Goal: Navigation & Orientation: Find specific page/section

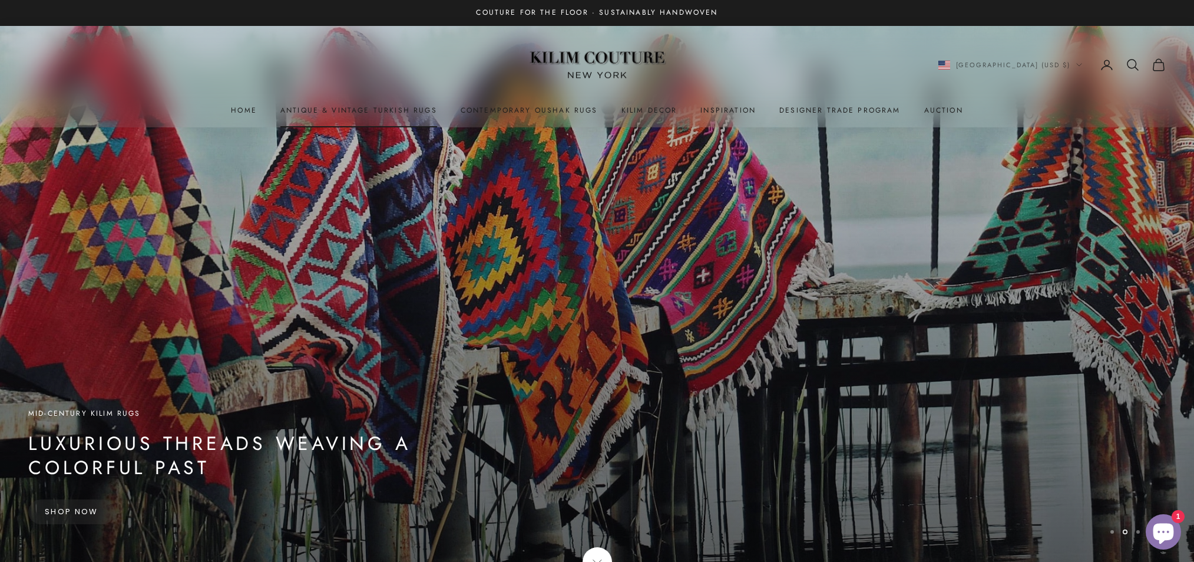
click at [341, 114] on link "Antique & Vintage Turkish Rugs" at bounding box center [358, 110] width 157 height 12
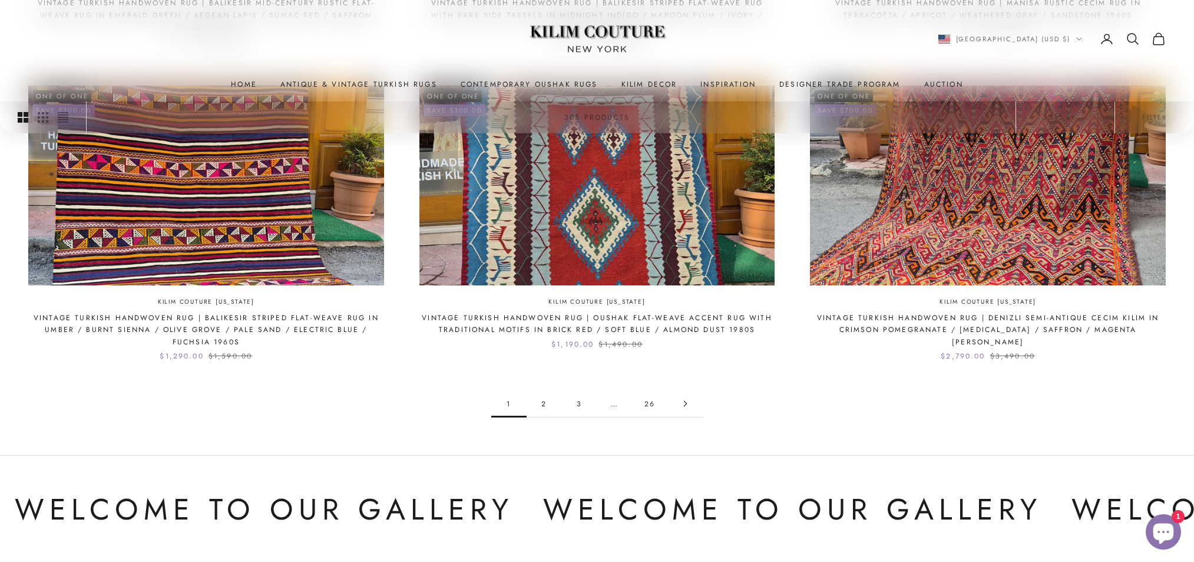
scroll to position [1292, 0]
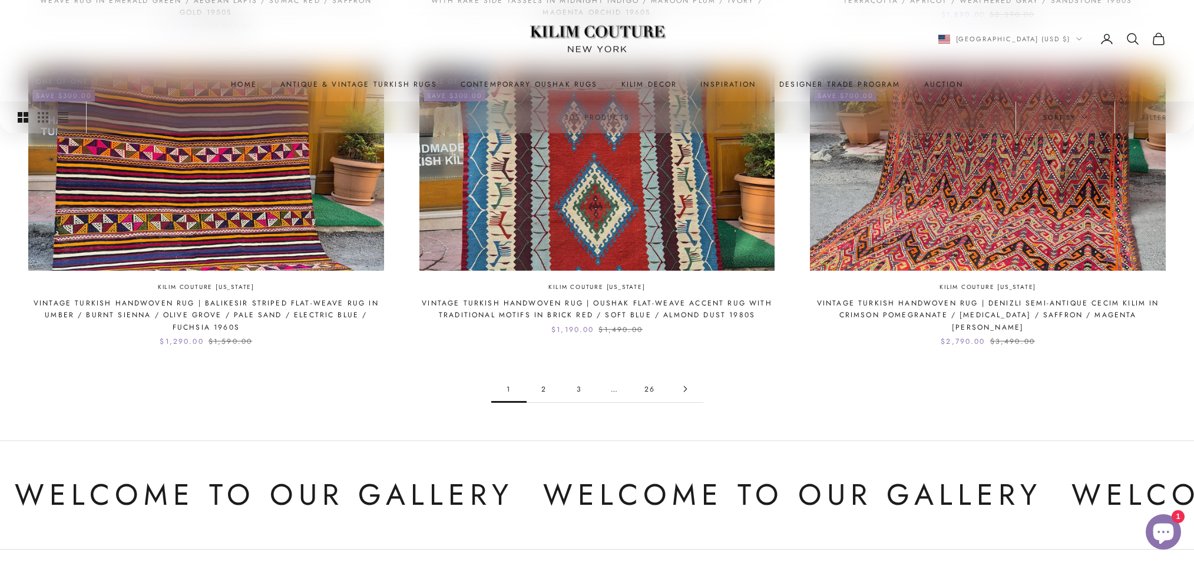
click at [1068, 121] on span "Sort by" at bounding box center [1066, 117] width 44 height 11
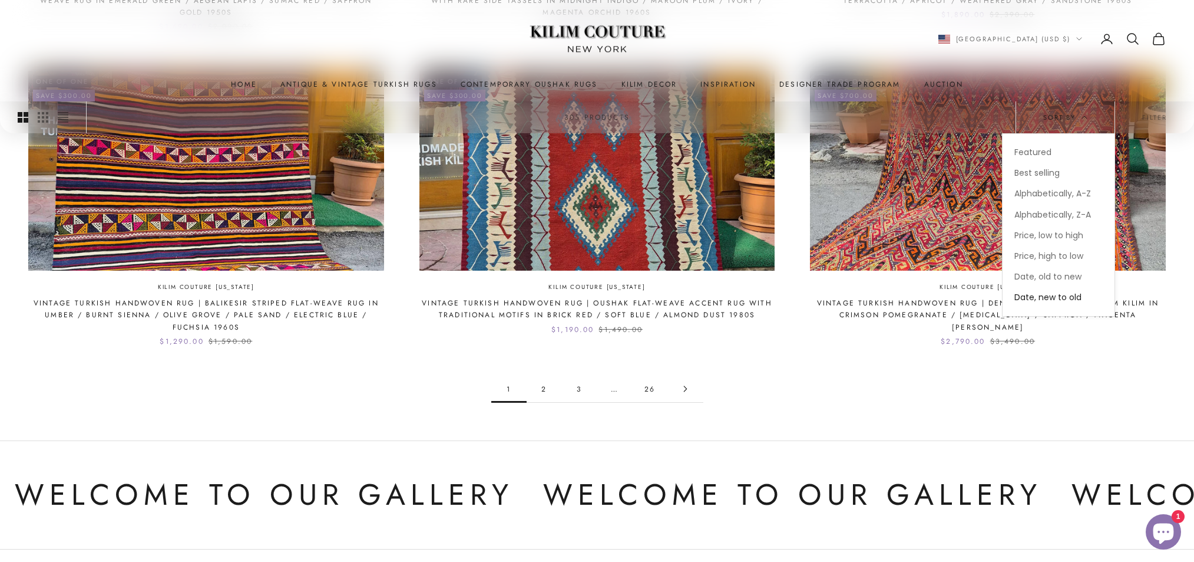
click at [1068, 121] on span "Sort by" at bounding box center [1066, 117] width 44 height 11
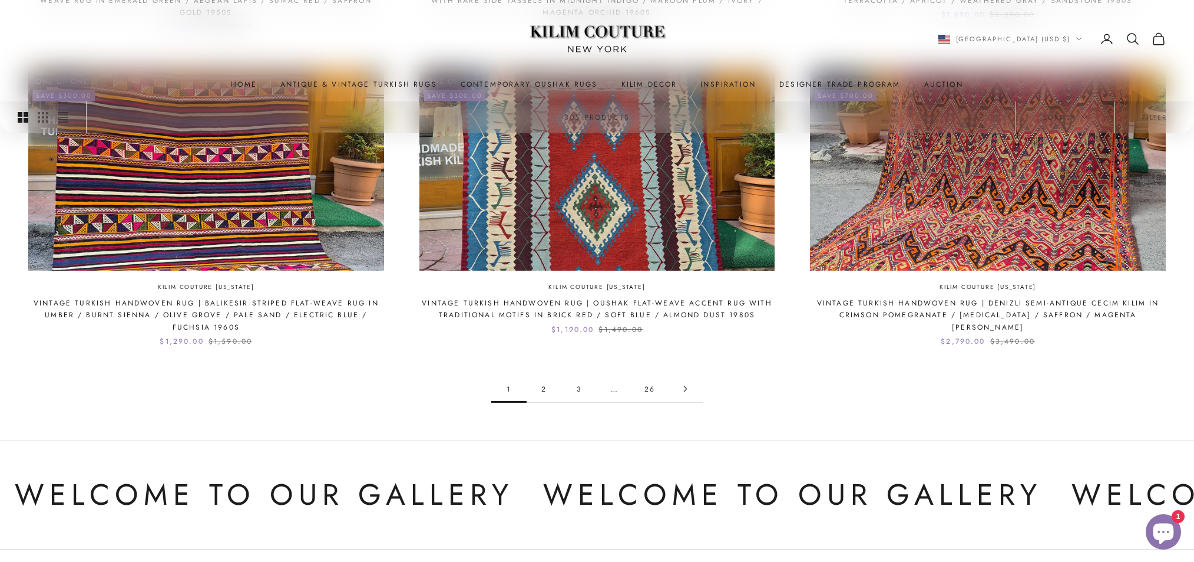
drag, startPoint x: 1130, startPoint y: 115, endPoint x: 1144, endPoint y: 116, distance: 14.8
click at [1130, 115] on button "Filter" at bounding box center [1154, 117] width 79 height 32
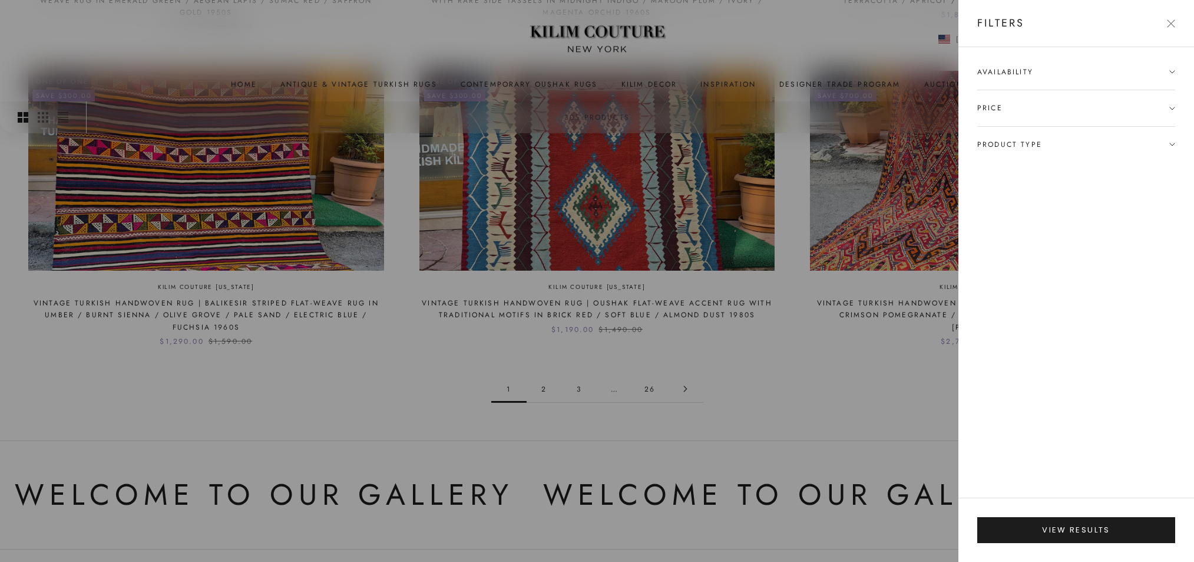
click at [1031, 138] on span "Product type" at bounding box center [1010, 144] width 65 height 12
click at [1003, 167] on label "Gallery, Runner & Oversized Rugs (56)" at bounding box center [1056, 167] width 156 height 14
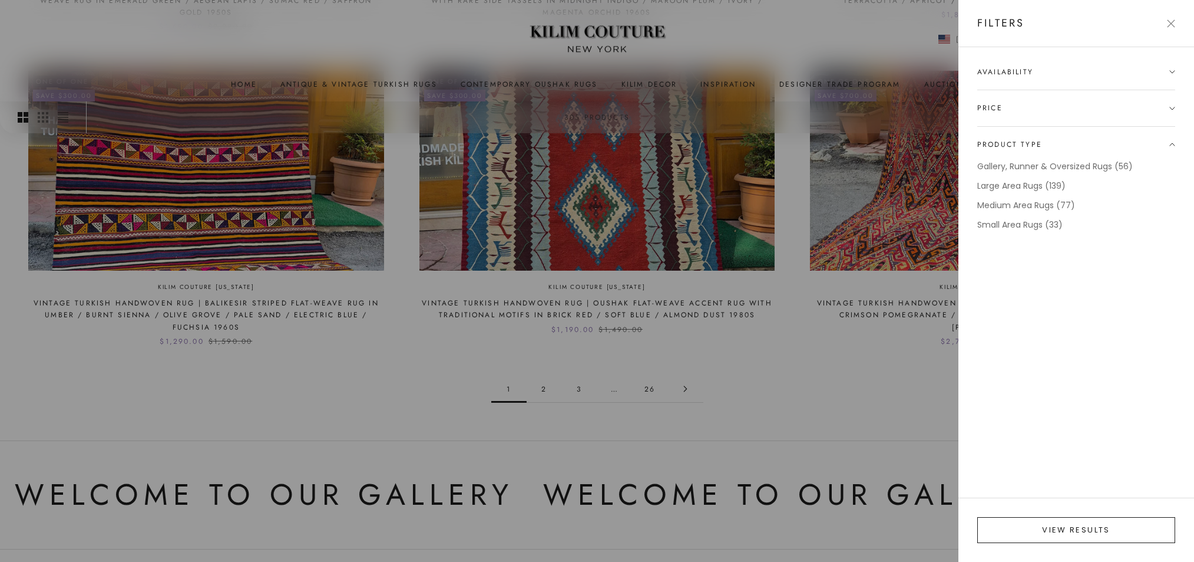
click at [1054, 533] on button "View results" at bounding box center [1077, 530] width 198 height 26
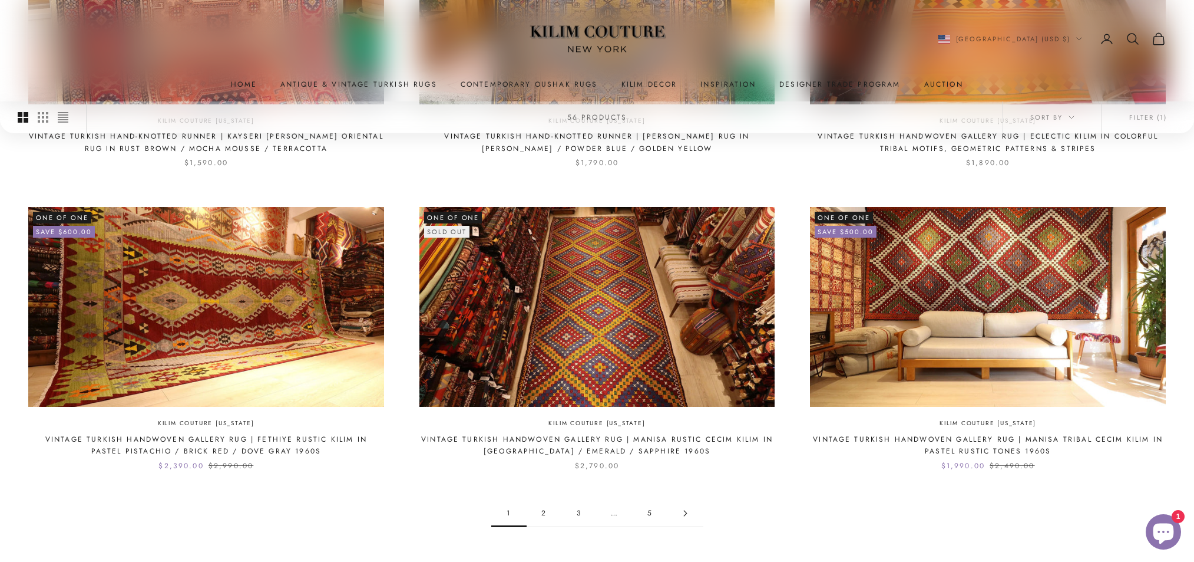
scroll to position [1259, 0]
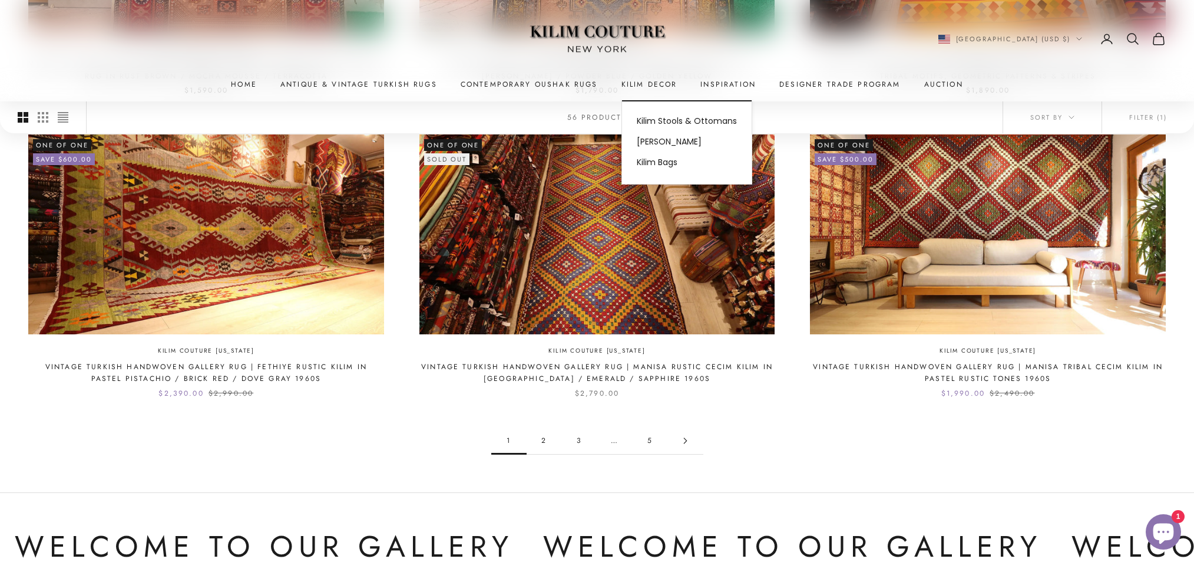
click at [638, 83] on summary "Kilim Decor" at bounding box center [650, 84] width 56 height 12
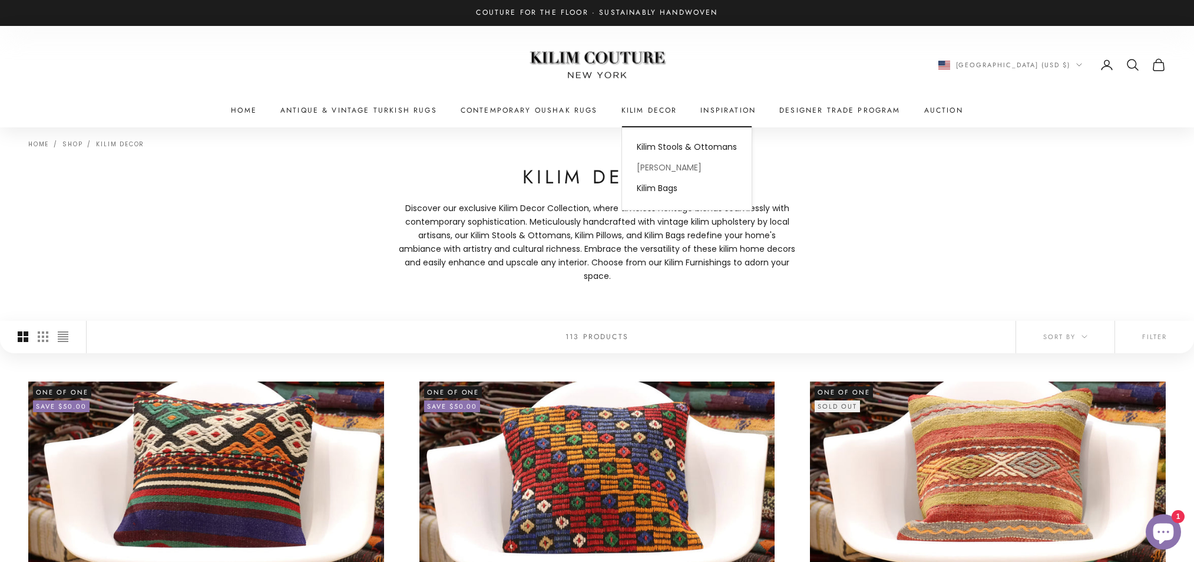
click at [665, 170] on link "[PERSON_NAME]" at bounding box center [687, 167] width 130 height 21
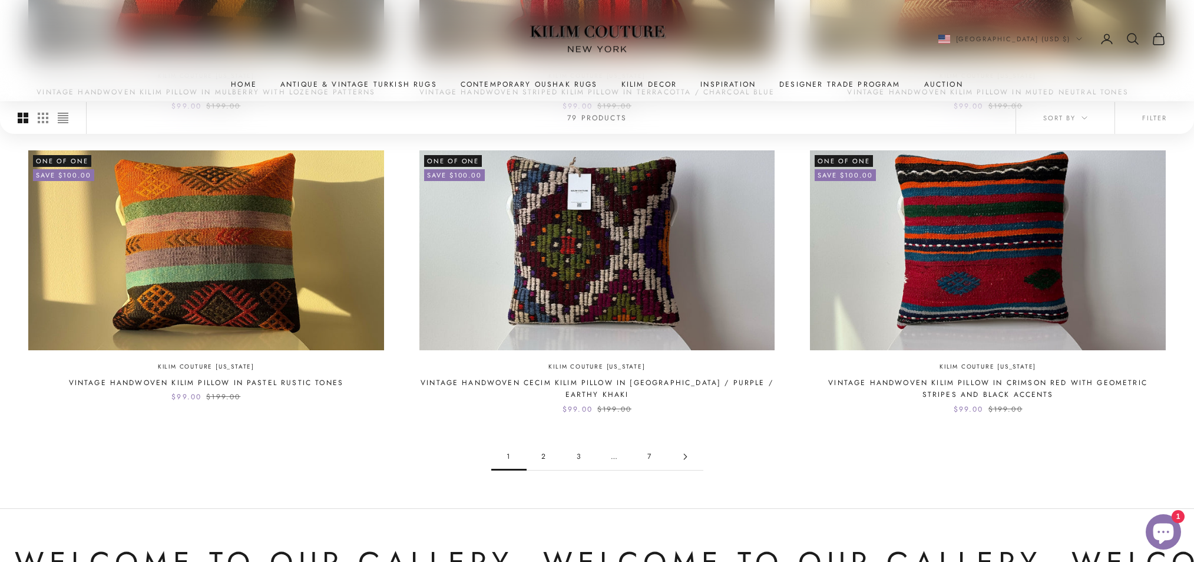
scroll to position [1117, 0]
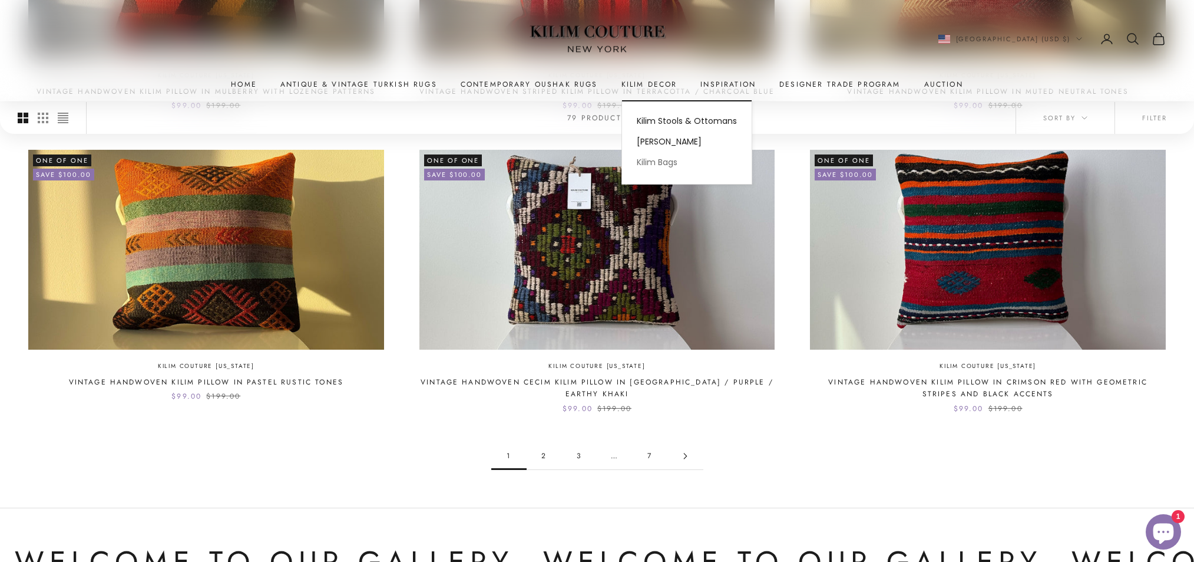
click at [643, 166] on link "Kilim Bags" at bounding box center [687, 163] width 130 height 21
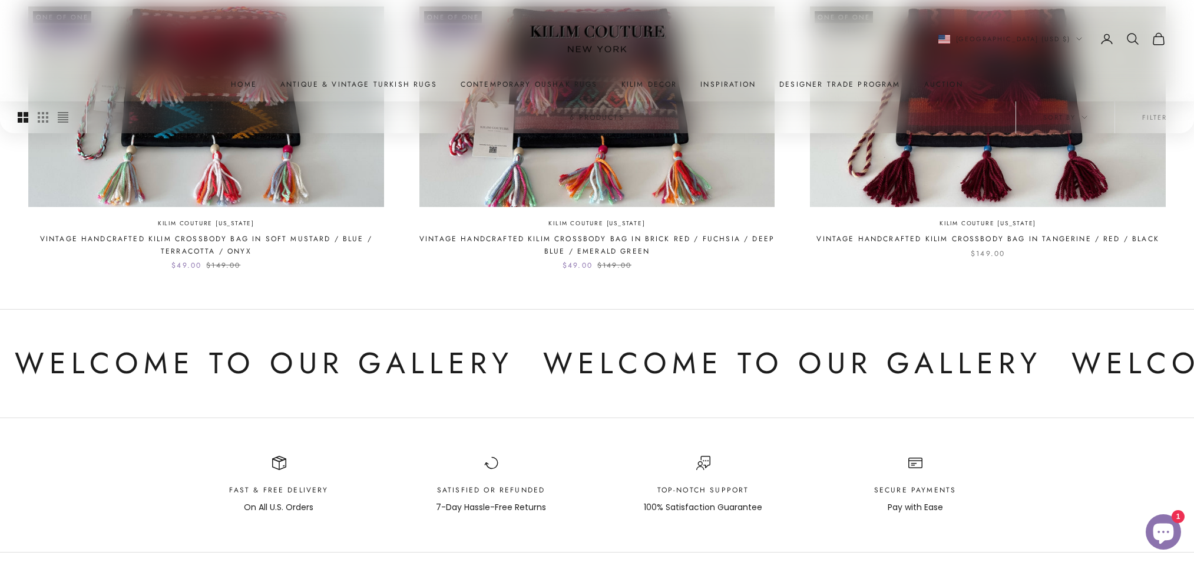
scroll to position [667, 0]
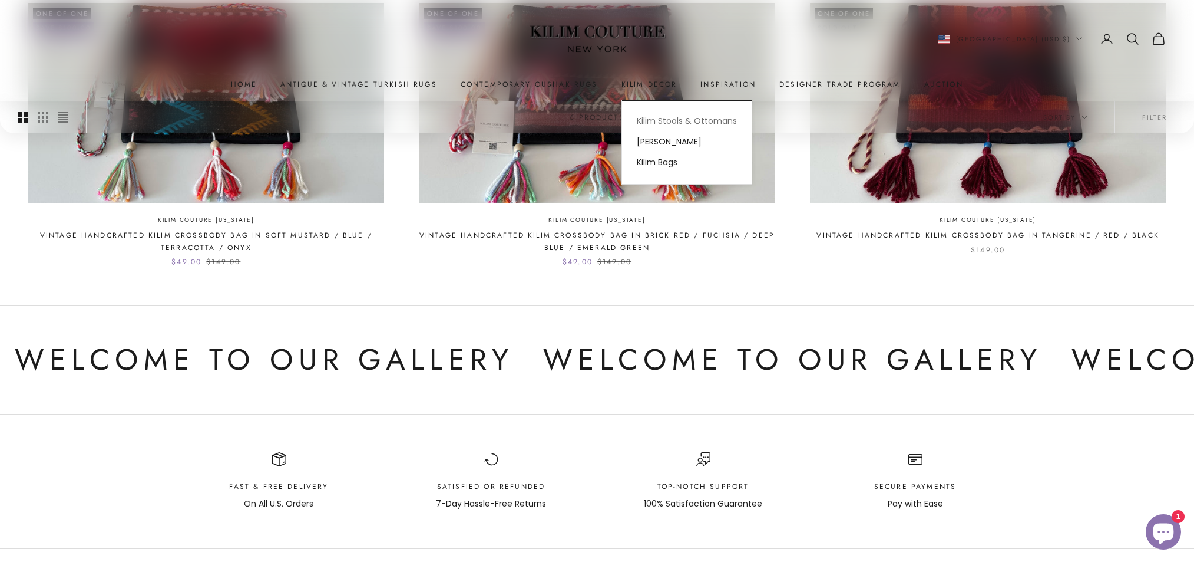
click at [656, 120] on link "Kilim Stools & Ottomans" at bounding box center [687, 121] width 130 height 21
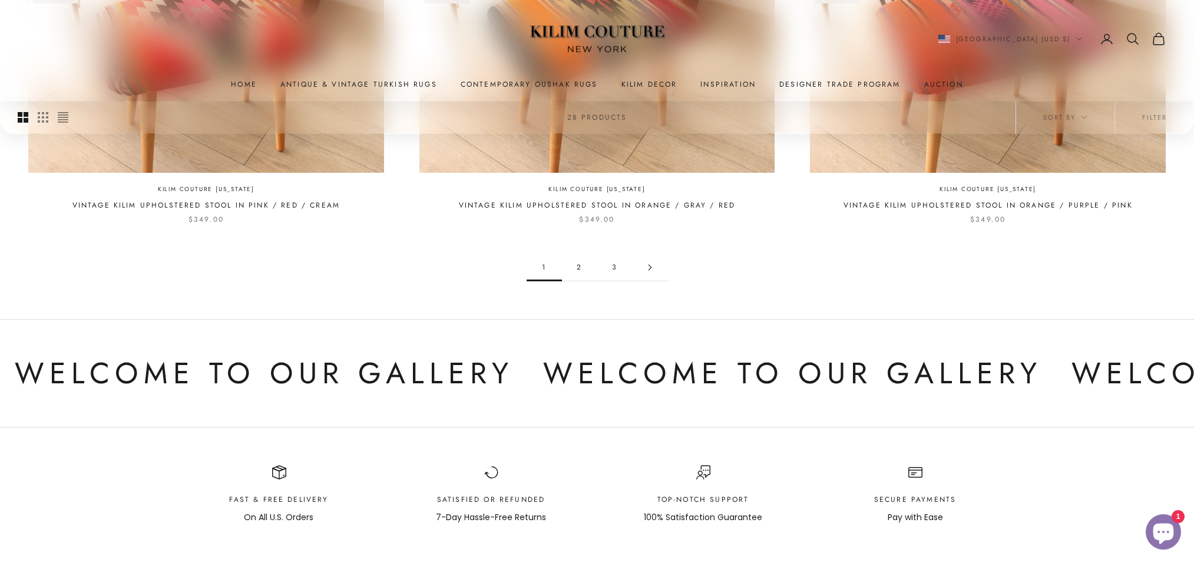
scroll to position [1282, 0]
